Goal: Transaction & Acquisition: Subscribe to service/newsletter

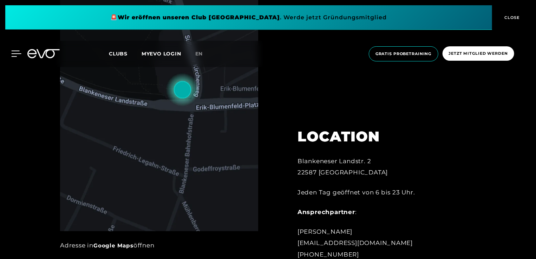
click at [14, 57] on icon at bounding box center [17, 54] width 10 height 6
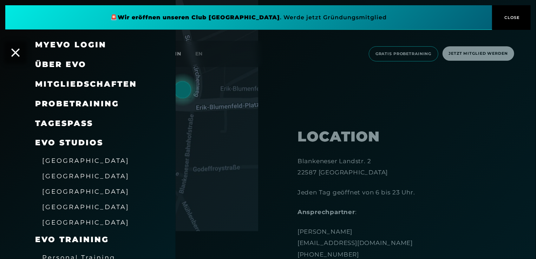
click at [74, 82] on span "Mitgliedschaften" at bounding box center [86, 83] width 102 height 9
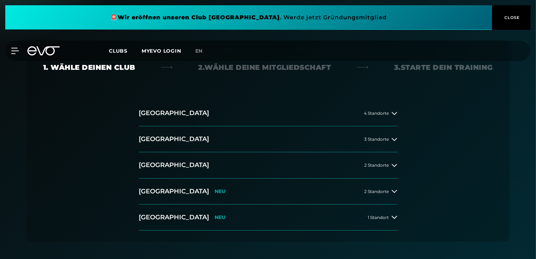
scroll to position [117, 0]
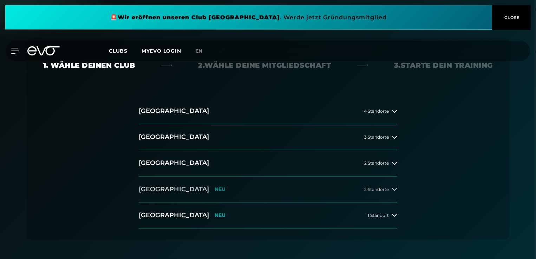
click at [167, 185] on h2 "[GEOGRAPHIC_DATA]" at bounding box center [174, 189] width 70 height 9
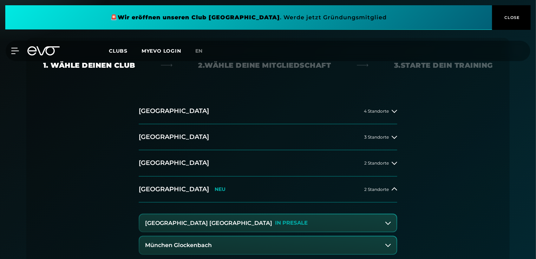
scroll to position [178, 0]
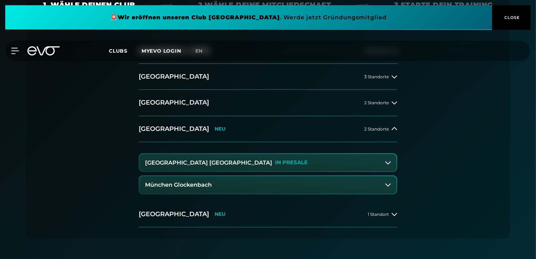
click at [212, 186] on button "München Glockenbach" at bounding box center [267, 185] width 257 height 18
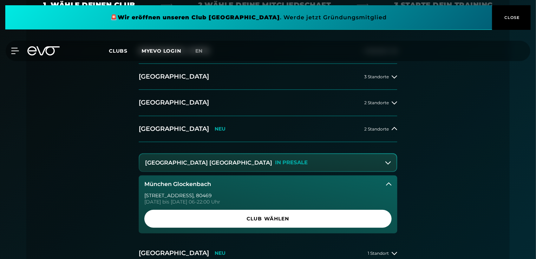
scroll to position [230, 0]
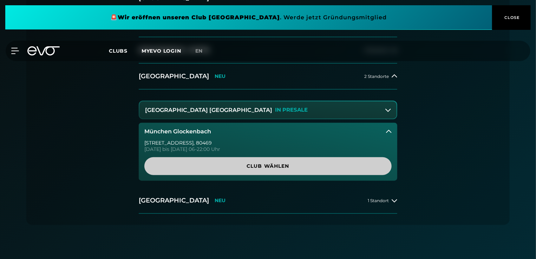
click at [233, 171] on span "Club wählen" at bounding box center [267, 166] width 247 height 18
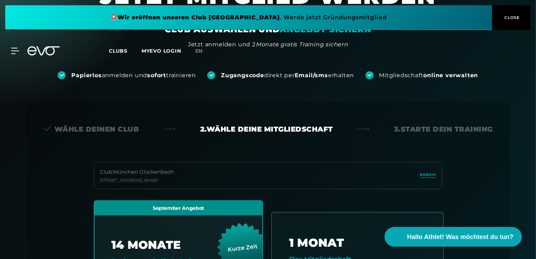
scroll to position [0, 0]
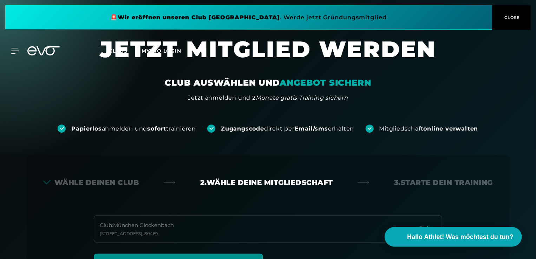
click at [199, 51] on span "en" at bounding box center [199, 51] width 8 height 6
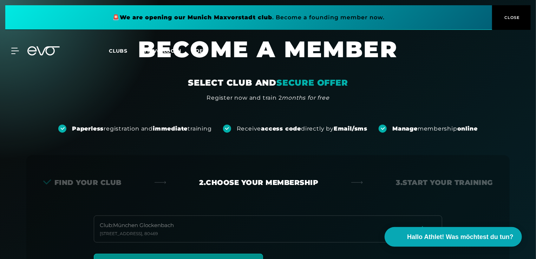
click at [201, 51] on span "de" at bounding box center [199, 51] width 8 height 6
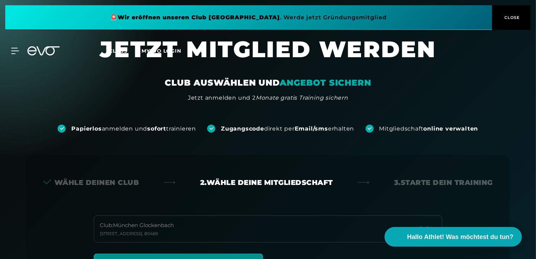
click at [198, 48] on span "en" at bounding box center [199, 51] width 8 height 6
